Goal: Transaction & Acquisition: Purchase product/service

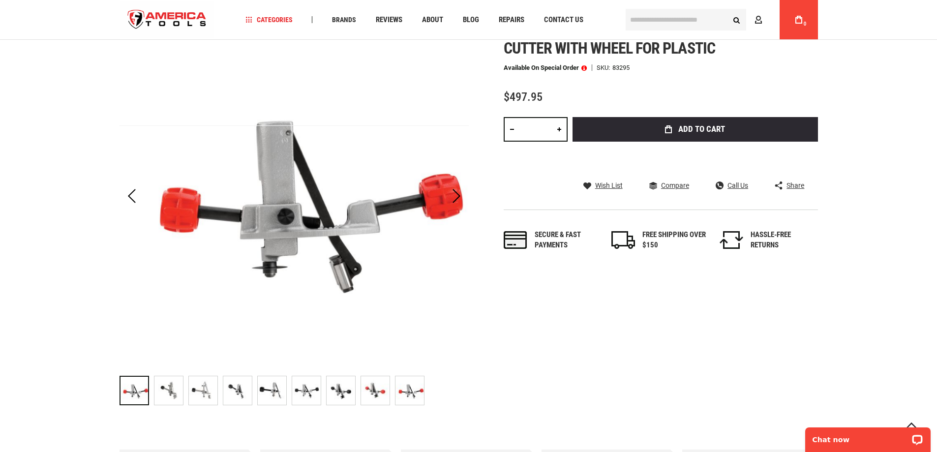
click at [408, 392] on img "RIDGID 83295 109 2-HANDLE INTERNAL TUBING CUTTER WITH WHEEL FOR PLASTIC" at bounding box center [409, 390] width 29 height 29
click at [279, 390] on img "RIDGID 83295 109 2-HANDLE INTERNAL TUBING CUTTER WITH WHEEL FOR PLASTIC" at bounding box center [272, 390] width 29 height 29
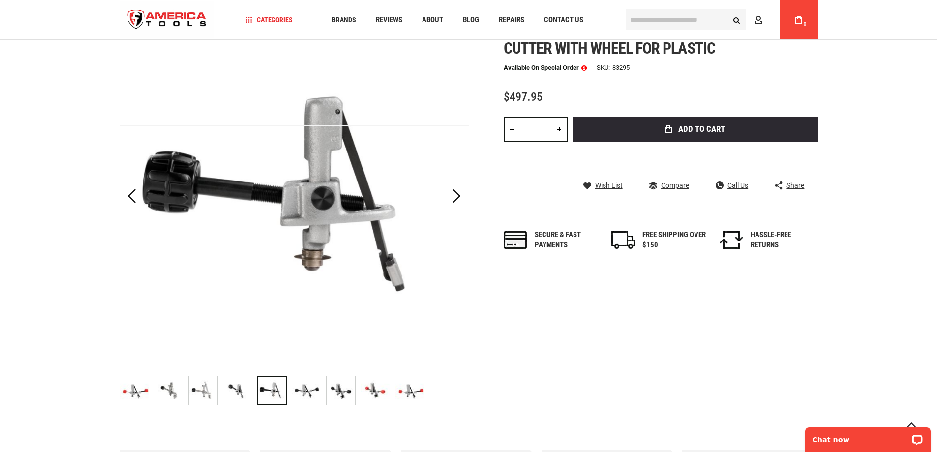
click at [245, 386] on img "RIDGID 83295 109 2-HANDLE INTERNAL TUBING CUTTER WITH WHEEL FOR PLASTIC" at bounding box center [237, 390] width 29 height 29
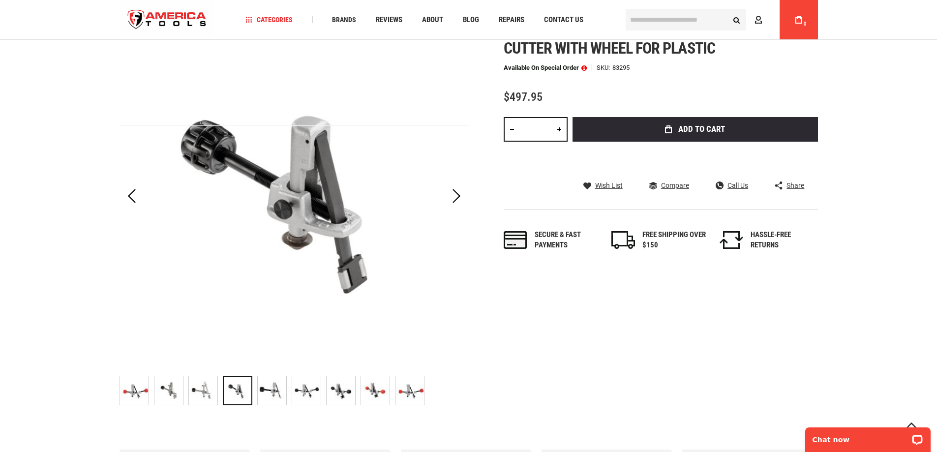
click at [204, 386] on img "RIDGID 83295 109 2-HANDLE INTERNAL TUBING CUTTER WITH WHEEL FOR PLASTIC" at bounding box center [203, 390] width 29 height 29
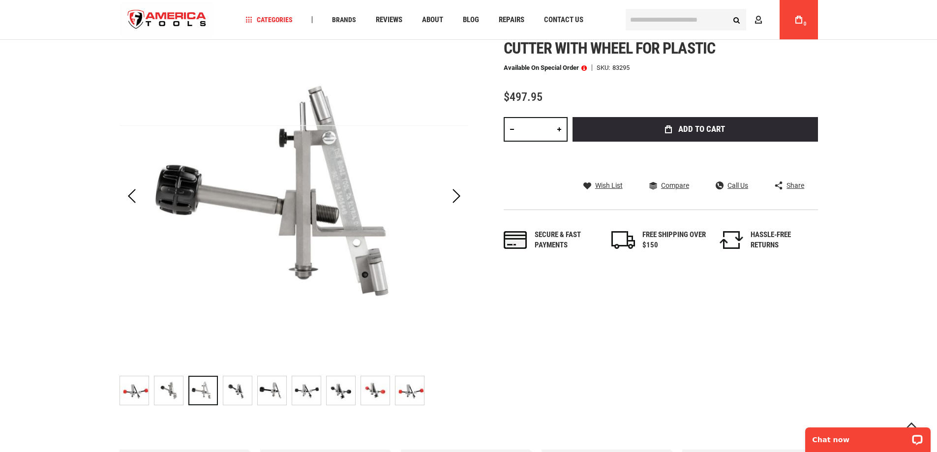
click at [177, 386] on img "RIDGID 83295 109 2-HANDLE INTERNAL TUBING CUTTER WITH WHEEL FOR PLASTIC" at bounding box center [168, 390] width 29 height 29
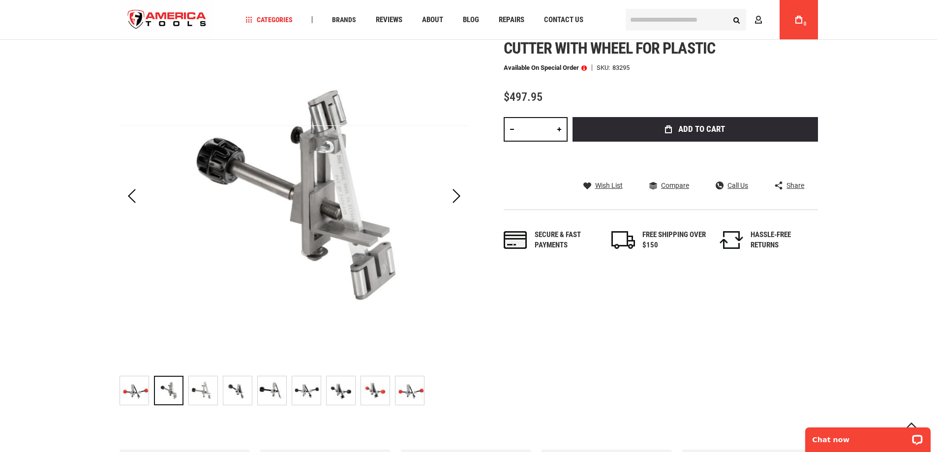
click at [314, 387] on img "RIDGID 83295 109 2-HANDLE INTERNAL TUBING CUTTER WITH WHEEL FOR PLASTIC" at bounding box center [306, 390] width 29 height 29
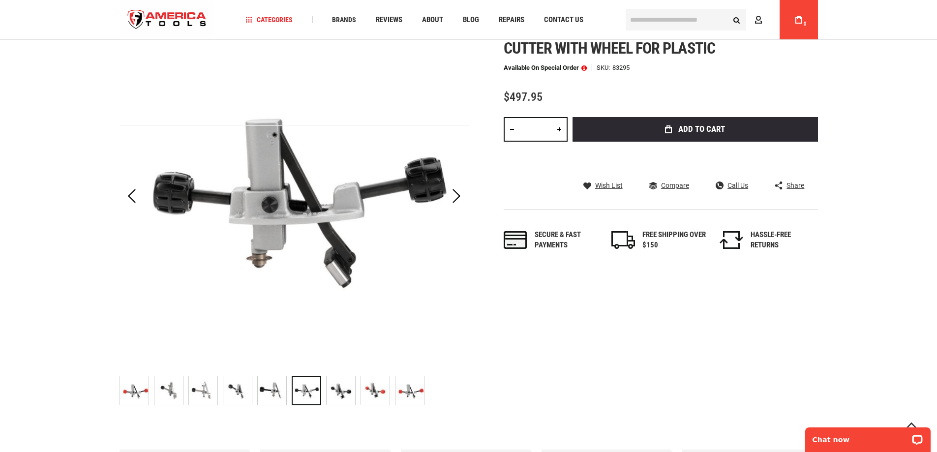
click at [408, 389] on img "RIDGID 83295 109 2-HANDLE INTERNAL TUBING CUTTER WITH WHEEL FOR PLASTIC" at bounding box center [409, 390] width 29 height 29
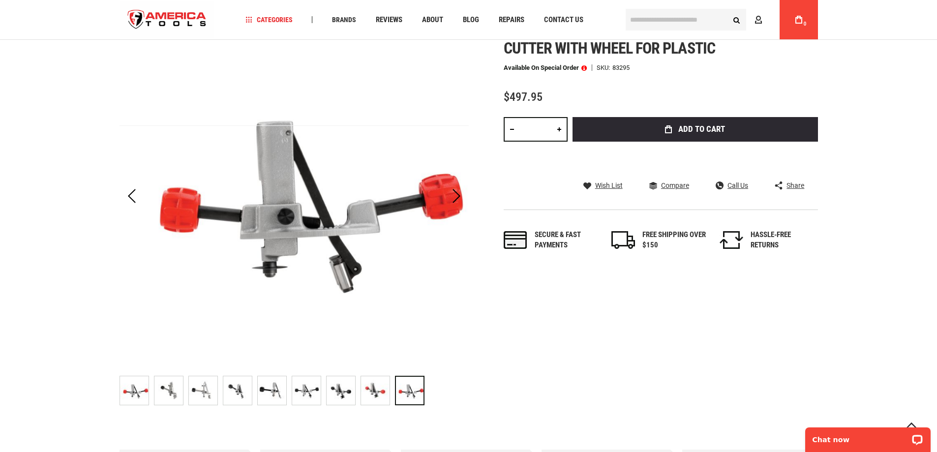
click at [373, 387] on img "RIDGID 83295 109 2-HANDLE INTERNAL TUBING CUTTER WITH WHEEL FOR PLASTIC" at bounding box center [375, 390] width 29 height 29
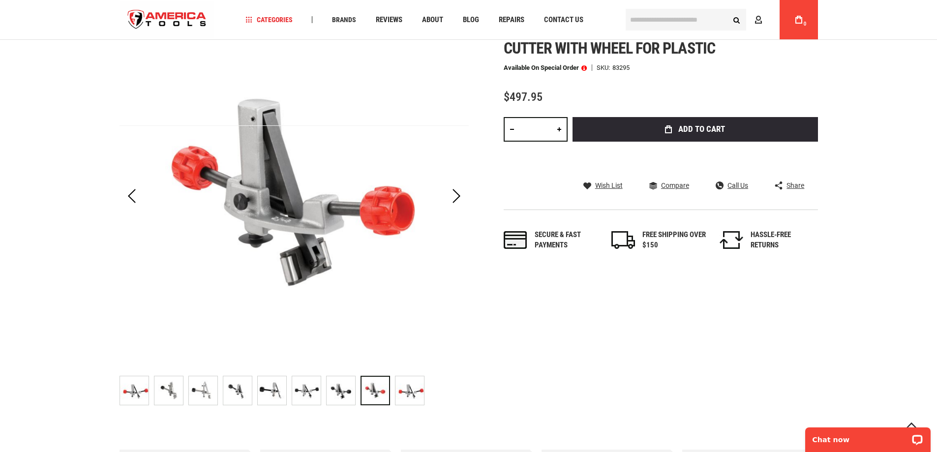
click at [348, 388] on img "RIDGID 83295 109 2-HANDLE INTERNAL TUBING CUTTER WITH WHEEL FOR PLASTIC" at bounding box center [340, 390] width 29 height 29
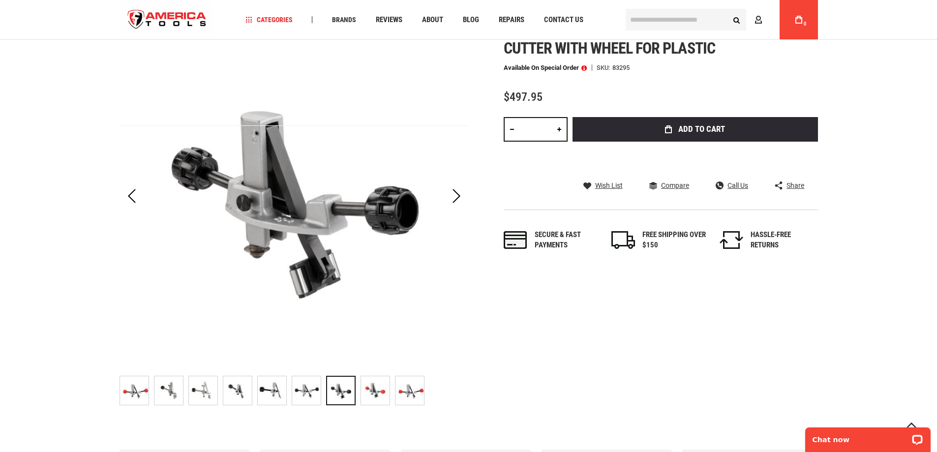
click at [313, 388] on img "RIDGID 83295 109 2-HANDLE INTERNAL TUBING CUTTER WITH WHEEL FOR PLASTIC" at bounding box center [306, 390] width 29 height 29
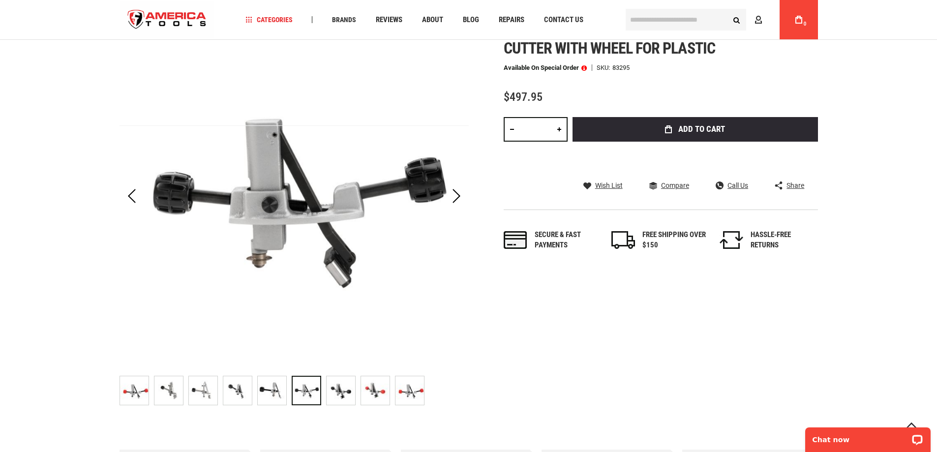
click at [272, 388] on img "RIDGID 83295 109 2-HANDLE INTERNAL TUBING CUTTER WITH WHEEL FOR PLASTIC" at bounding box center [272, 390] width 29 height 29
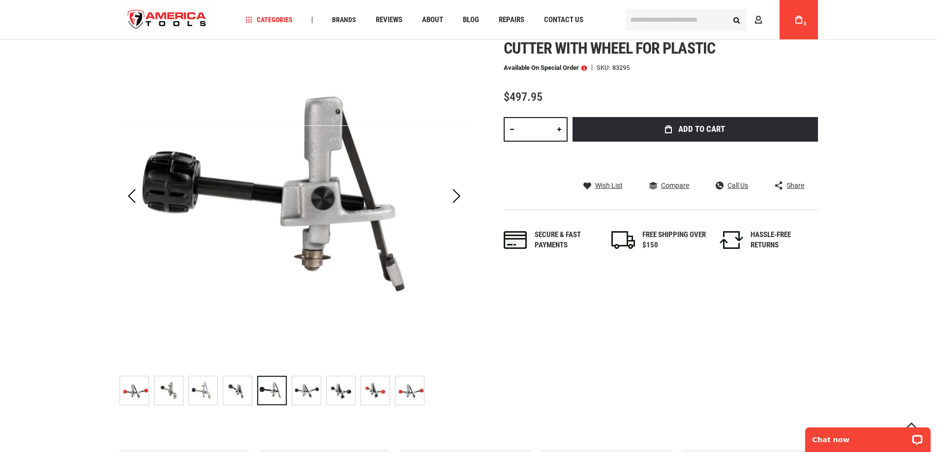
drag, startPoint x: 235, startPoint y: 387, endPoint x: 197, endPoint y: 386, distance: 37.9
click at [233, 387] on img "RIDGID 83295 109 2-HANDLE INTERNAL TUBING CUTTER WITH WHEEL FOR PLASTIC" at bounding box center [237, 390] width 29 height 29
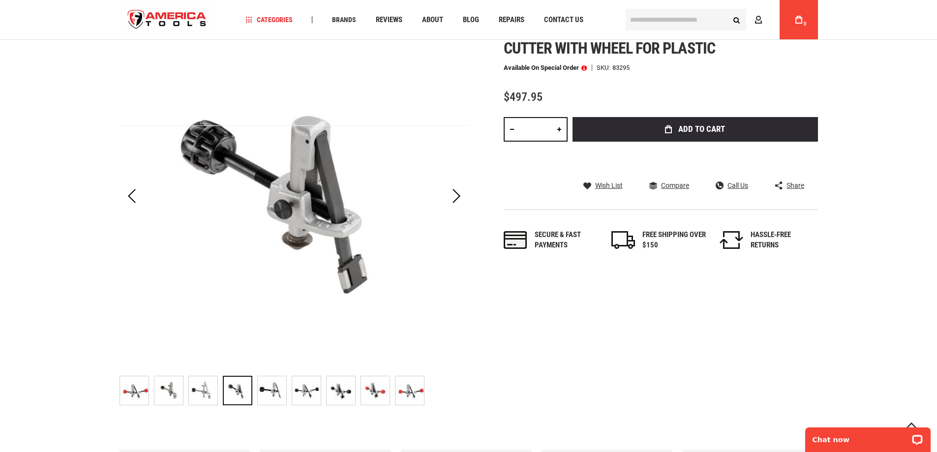
click at [199, 386] on img "RIDGID 83295 109 2-HANDLE INTERNAL TUBING CUTTER WITH WHEEL FOR PLASTIC" at bounding box center [203, 390] width 29 height 29
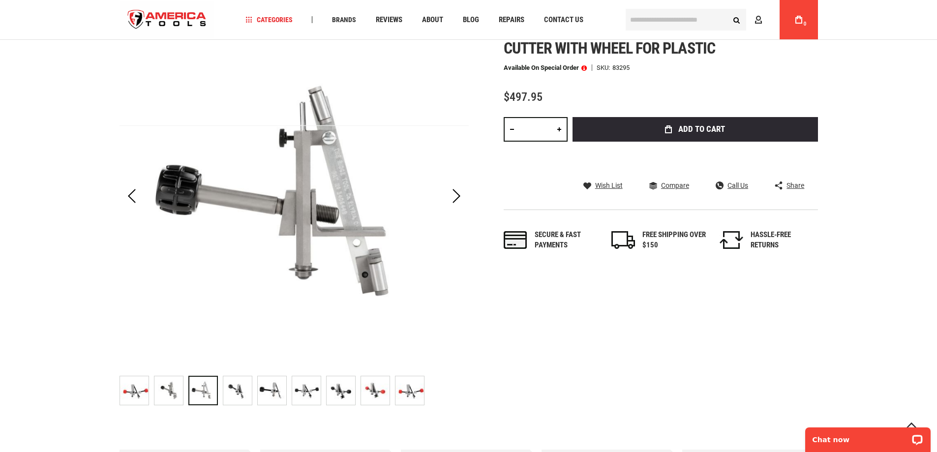
drag, startPoint x: 171, startPoint y: 388, endPoint x: 121, endPoint y: 390, distance: 49.2
click at [170, 388] on img "RIDGID 83295 109 2-HANDLE INTERNAL TUBING CUTTER WITH WHEEL FOR PLASTIC" at bounding box center [168, 390] width 29 height 29
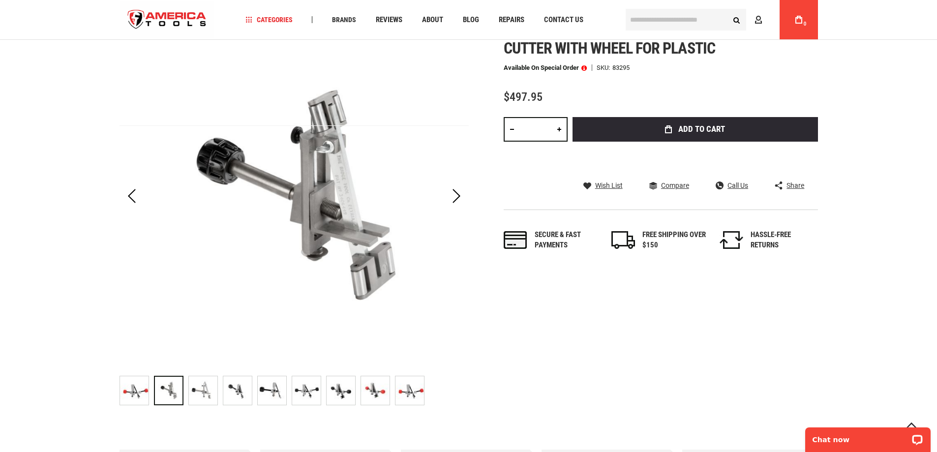
click at [138, 388] on img "RIDGID 83295 109 2-HANDLE INTERNAL TUBING CUTTER WITH WHEEL FOR PLASTIC" at bounding box center [134, 390] width 29 height 29
